Goal: Information Seeking & Learning: Learn about a topic

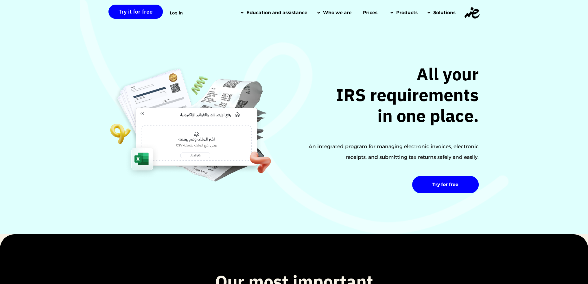
click at [320, 51] on div "All your IRS requirements in one place. An integrated program for managing elec…" at bounding box center [294, 116] width 588 height 235
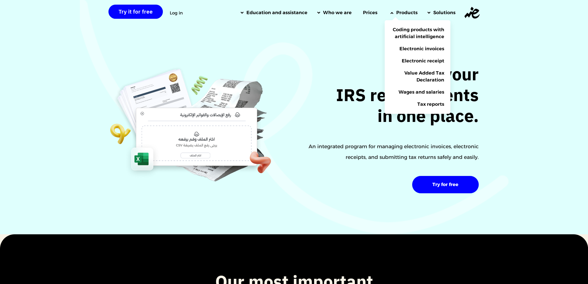
click at [401, 13] on font "Products" at bounding box center [406, 12] width 21 height 5
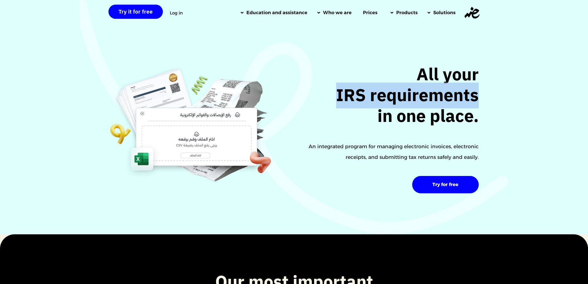
drag, startPoint x: 337, startPoint y: 99, endPoint x: 477, endPoint y: 96, distance: 140.0
click at [477, 96] on font "IRS requirements" at bounding box center [407, 96] width 143 height 26
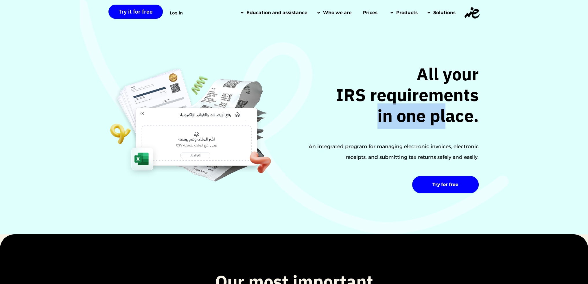
drag, startPoint x: 379, startPoint y: 117, endPoint x: 450, endPoint y: 111, distance: 70.8
click at [450, 111] on font "in one place." at bounding box center [427, 117] width 101 height 26
click at [339, 143] on font "An integrated program for managing electronic invoices, electronic receipts, an…" at bounding box center [394, 151] width 170 height 17
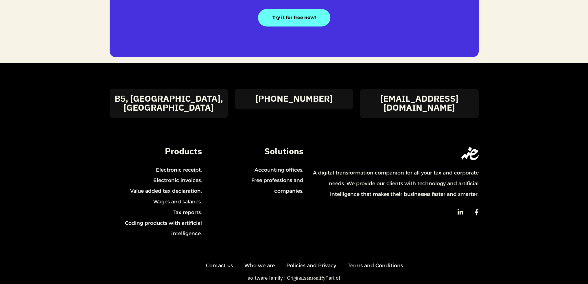
scroll to position [1324, 0]
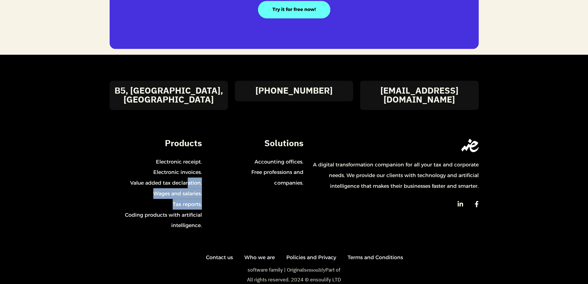
drag, startPoint x: 204, startPoint y: 206, endPoint x: 163, endPoint y: 162, distance: 60.2
click at [163, 162] on div "A digital transformation companion for all your tax and corporate needs. We pro…" at bounding box center [294, 187] width 369 height 97
click at [151, 156] on link "Electronic receipt." at bounding box center [160, 161] width 83 height 11
click at [184, 55] on div "[EMAIL_ADDRESS][DOMAIN_NAME] [PHONE_NUMBER] B5, [GEOGRAPHIC_DATA], [GEOGRAPHIC_…" at bounding box center [294, 180] width 376 height 250
drag, startPoint x: 149, startPoint y: 135, endPoint x: 200, endPoint y: 206, distance: 87.4
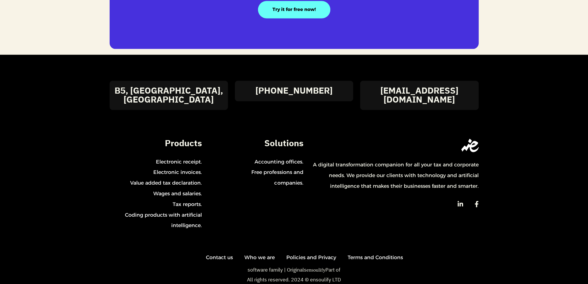
click at [200, 206] on div "Products Electronic receipt. Electronic invoices. Value added tax declaration. …" at bounding box center [156, 187] width 92 height 97
copy div "Electronic receipt. Electronic invoices. Value added tax declaration. Wages and…"
